Goal: Task Accomplishment & Management: Manage account settings

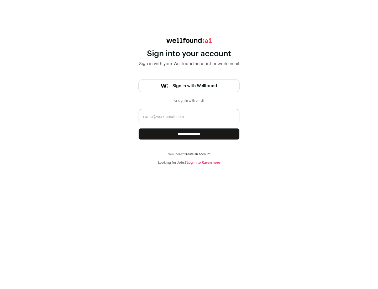
click at [195, 86] on span "Sign in with Wellfound" at bounding box center [195, 86] width 45 height 6
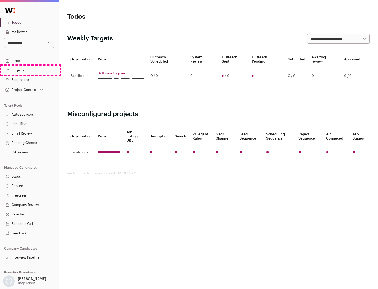
click at [29, 70] on link "Projects" at bounding box center [29, 70] width 59 height 9
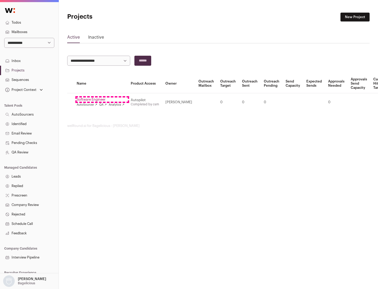
click at [102, 100] on link "Software Engineer" at bounding box center [101, 100] width 48 height 4
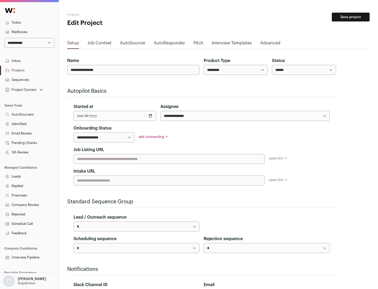
click at [351, 17] on button "Save project" at bounding box center [351, 17] width 38 height 9
